Goal: Information Seeking & Learning: Learn about a topic

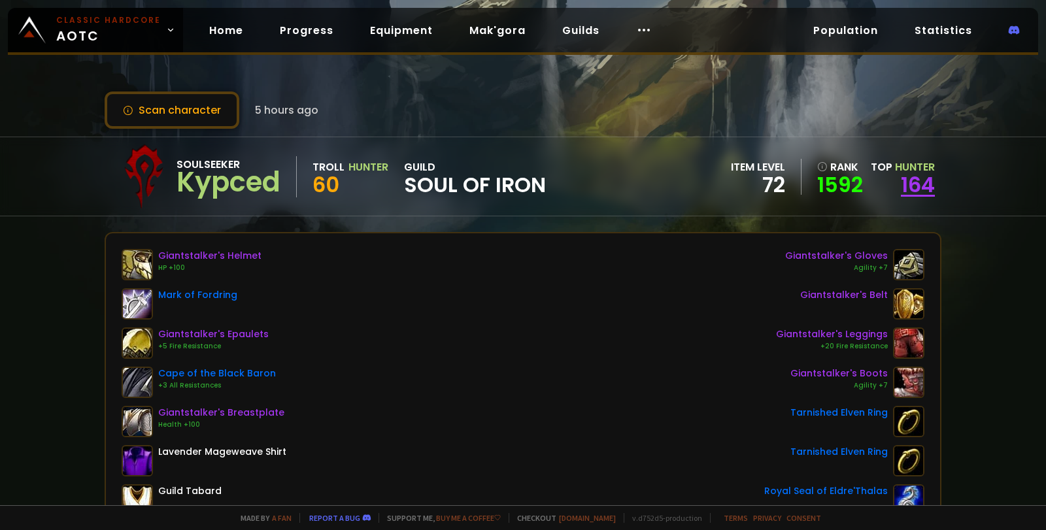
click at [908, 190] on link "164" at bounding box center [918, 184] width 34 height 29
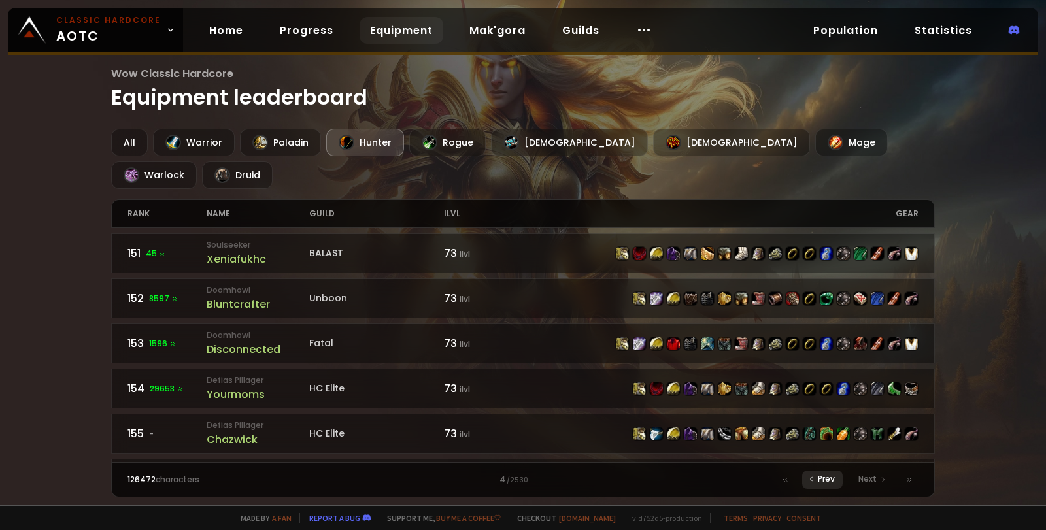
click at [824, 480] on span "Prev" at bounding box center [826, 479] width 17 height 12
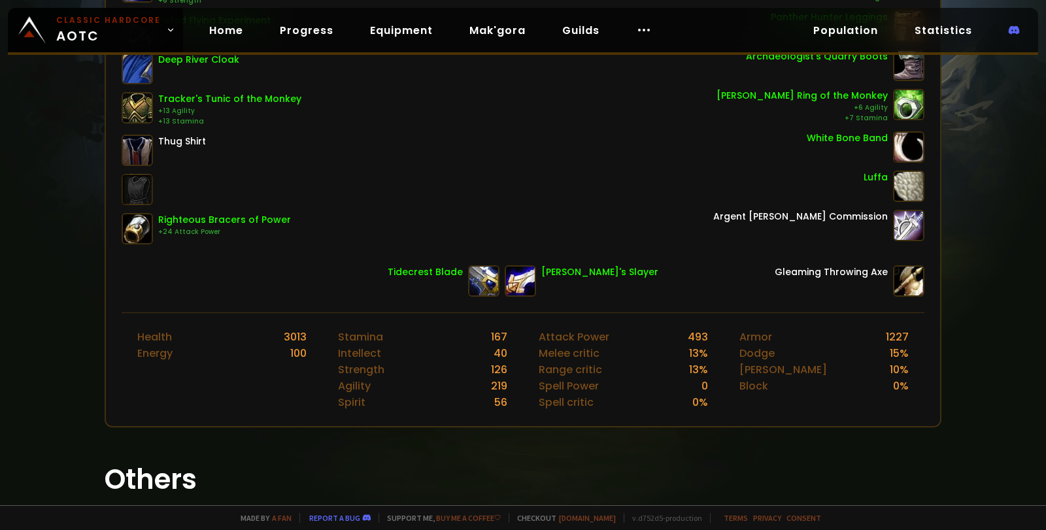
scroll to position [107, 0]
